Goal: Navigation & Orientation: Find specific page/section

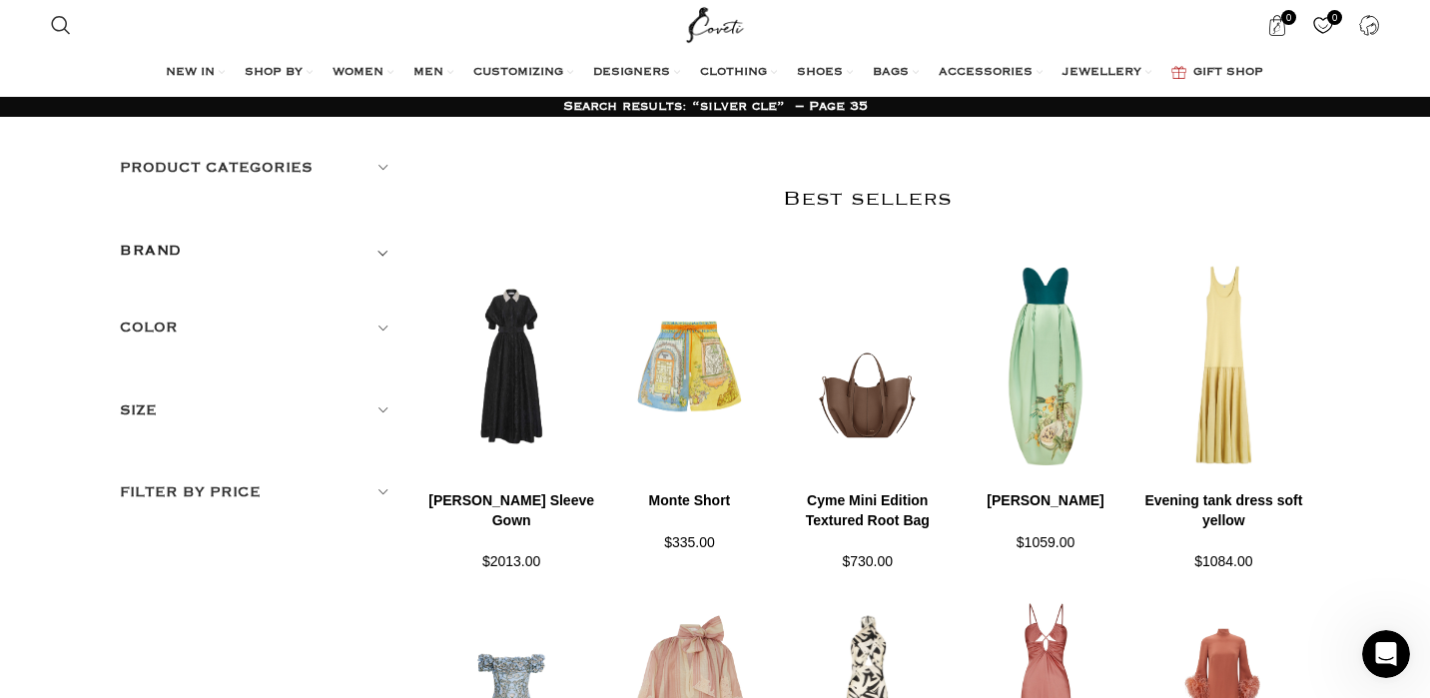
click at [187, 163] on h5 "Product categories" at bounding box center [258, 168] width 276 height 22
click at [160, 254] on link "Women" at bounding box center [245, 253] width 251 height 36
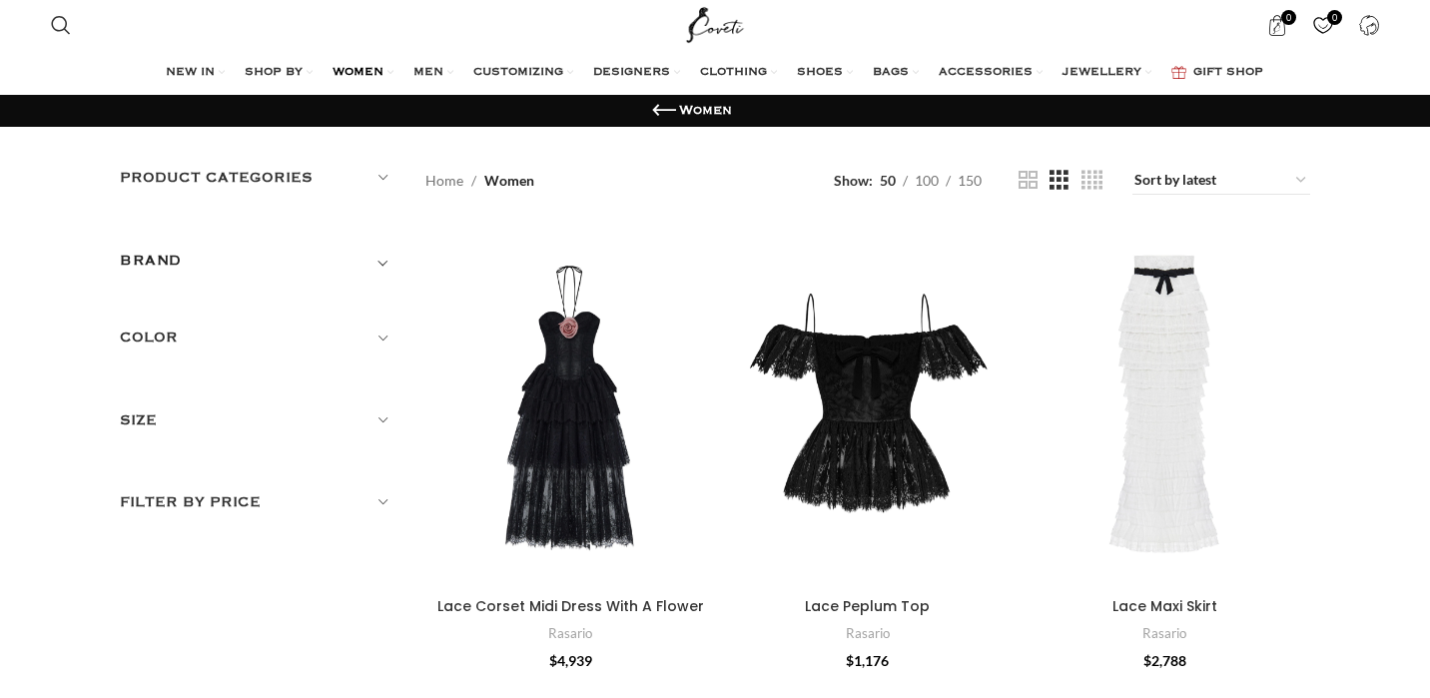
click at [383, 70] on link "WOMEN" at bounding box center [363, 73] width 61 height 40
click at [385, 181] on h5 "Product categories" at bounding box center [258, 178] width 276 height 22
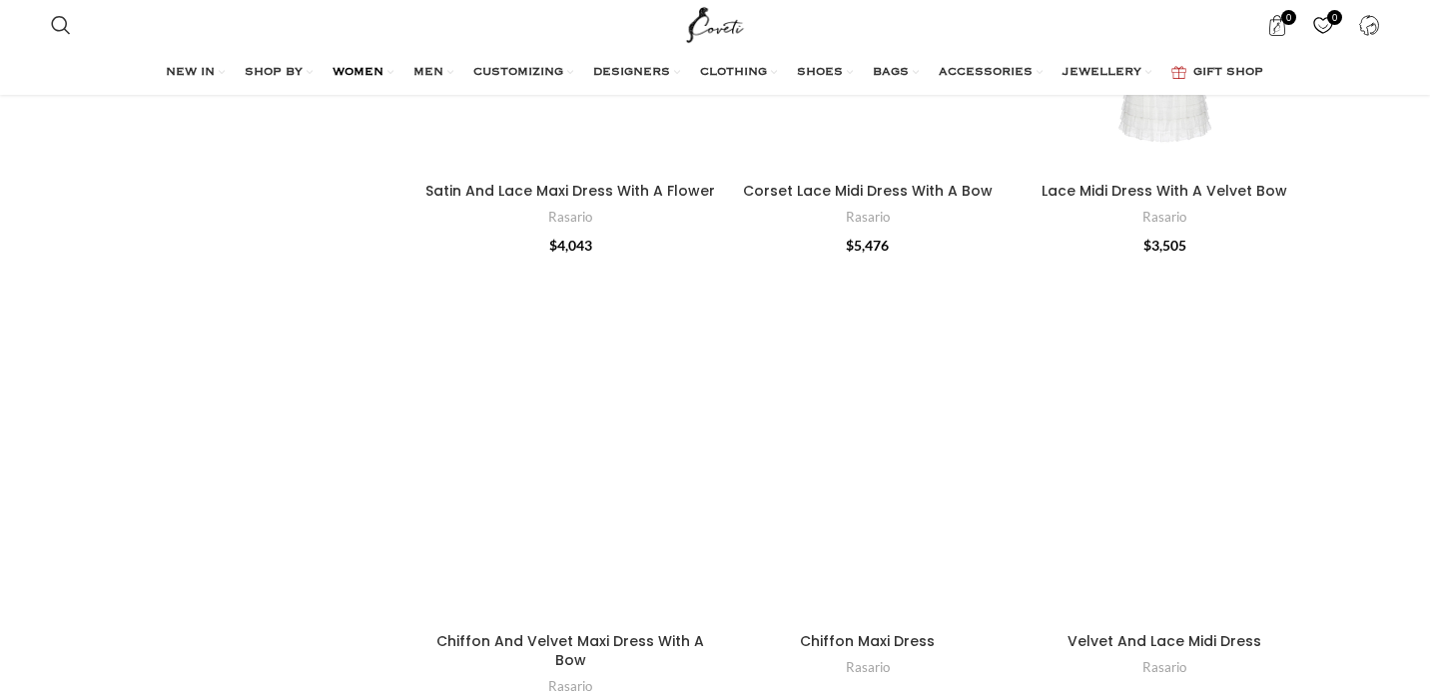
scroll to position [4972, 0]
